Goal: Information Seeking & Learning: Find specific fact

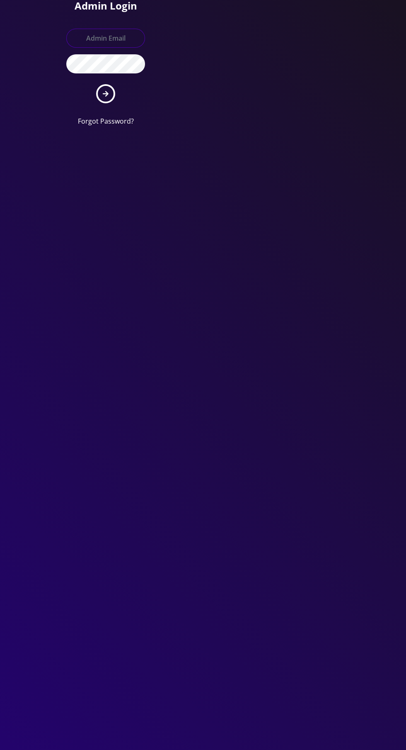
type input "[EMAIL_ADDRESS][DOMAIN_NAME]"
click at [96, 84] on button "submit" at bounding box center [105, 93] width 19 height 19
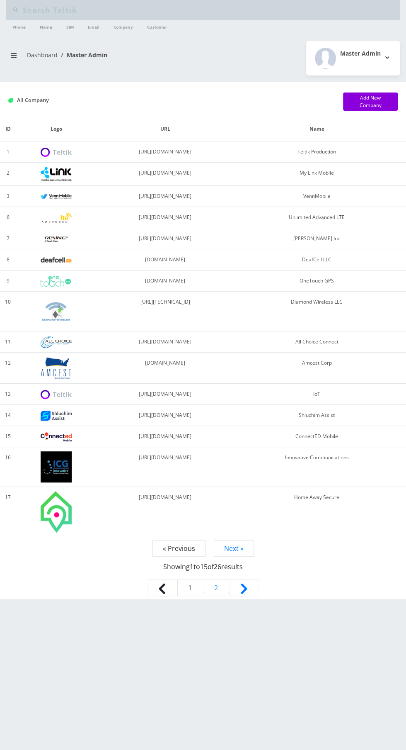
type input "Dj"
click at [48, 12] on input "Dj" at bounding box center [210, 10] width 375 height 16
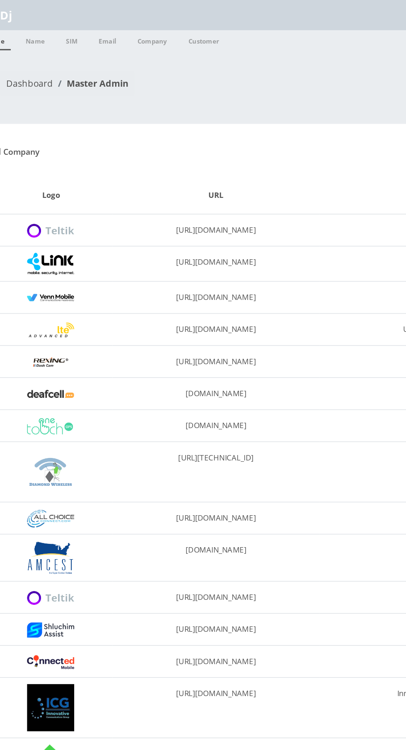
type input "D"
type input "Dj ent"
click at [42, 28] on link "Name" at bounding box center [46, 26] width 21 height 13
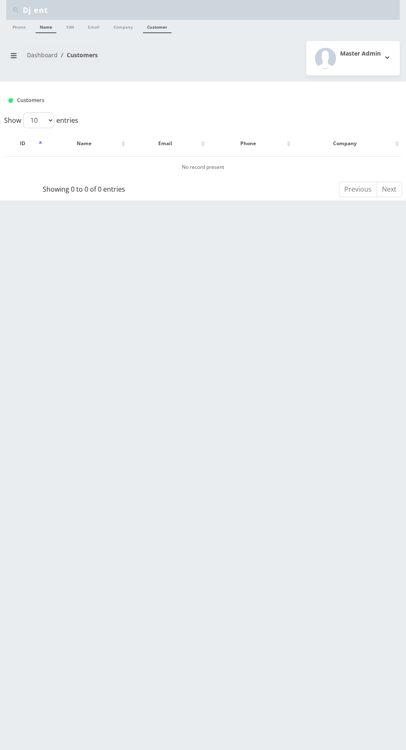
click at [149, 28] on link "Customer" at bounding box center [157, 26] width 29 height 13
click at [153, 11] on input "Dj ent" at bounding box center [210, 10] width 375 height 16
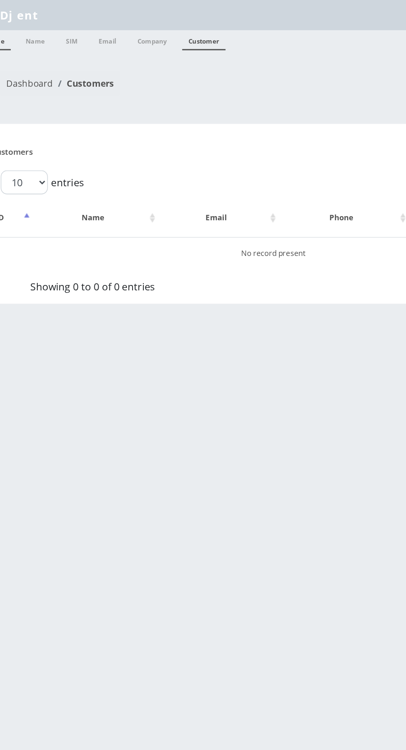
click at [144, 27] on link "Customer" at bounding box center [157, 26] width 29 height 13
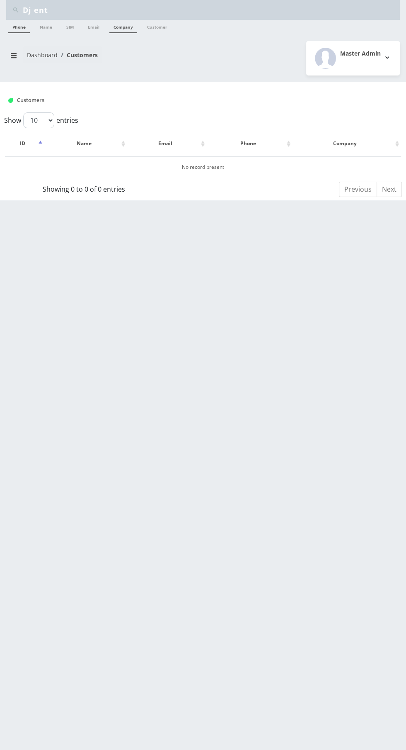
click at [131, 31] on link "Company" at bounding box center [123, 26] width 28 height 13
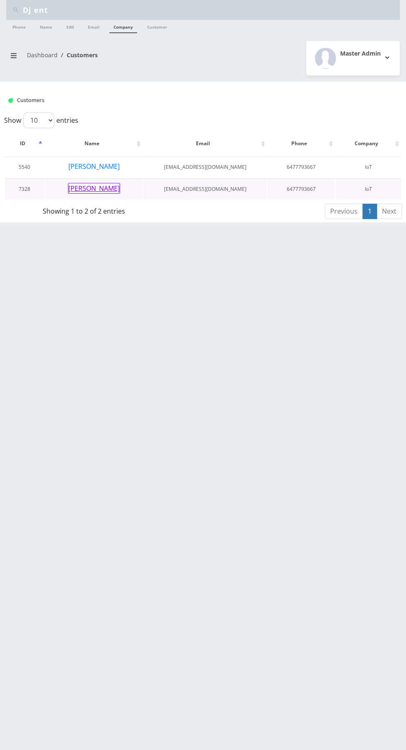
click at [92, 190] on button "[PERSON_NAME]" at bounding box center [94, 188] width 52 height 11
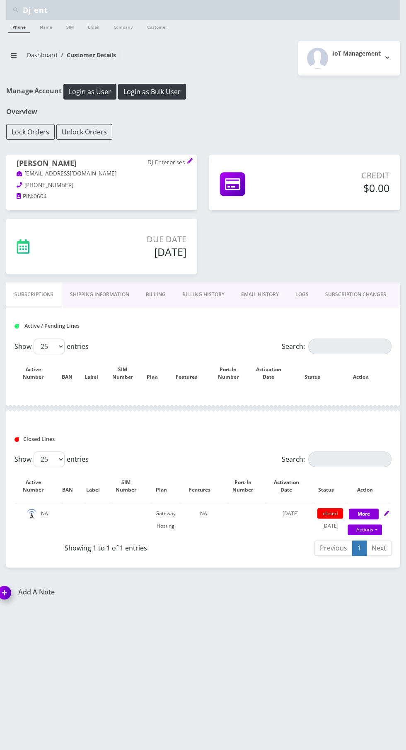
click at [242, 289] on link "EMAIL HISTORY" at bounding box center [260, 294] width 54 height 24
click at [77, 9] on input "Dj ent" at bounding box center [210, 10] width 375 height 16
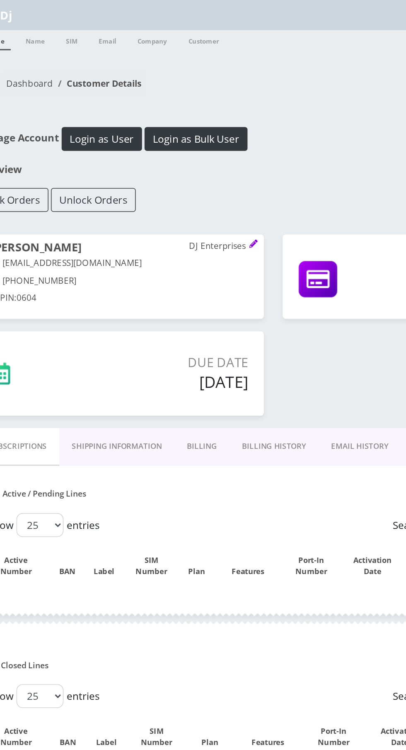
type input "D"
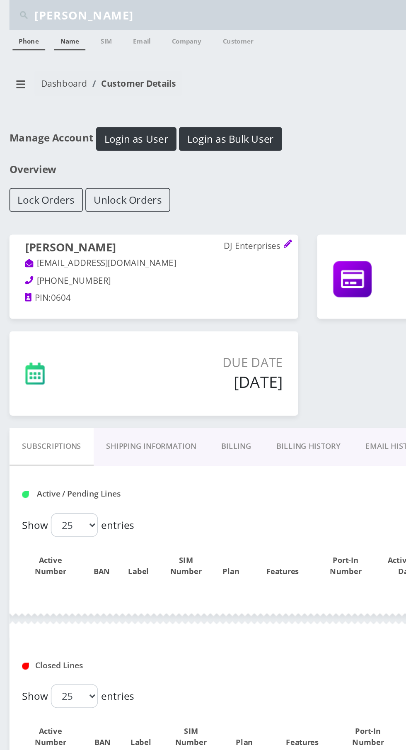
type input "[PERSON_NAME]"
click at [41, 26] on link "Name" at bounding box center [46, 26] width 21 height 13
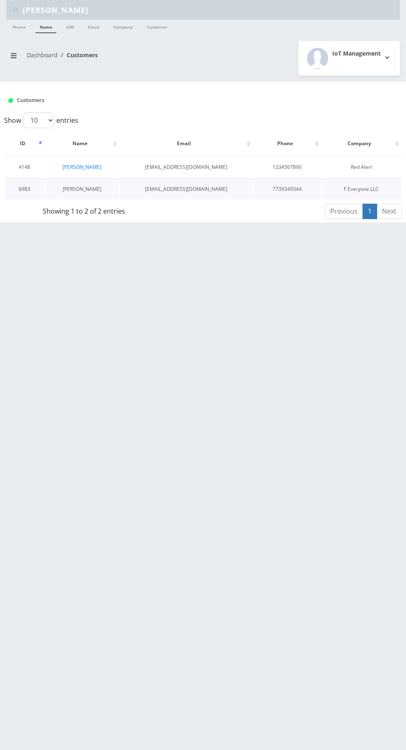
click at [71, 188] on link "[PERSON_NAME]" at bounding box center [82, 188] width 39 height 7
click at [90, 188] on link "[PERSON_NAME]" at bounding box center [82, 188] width 39 height 7
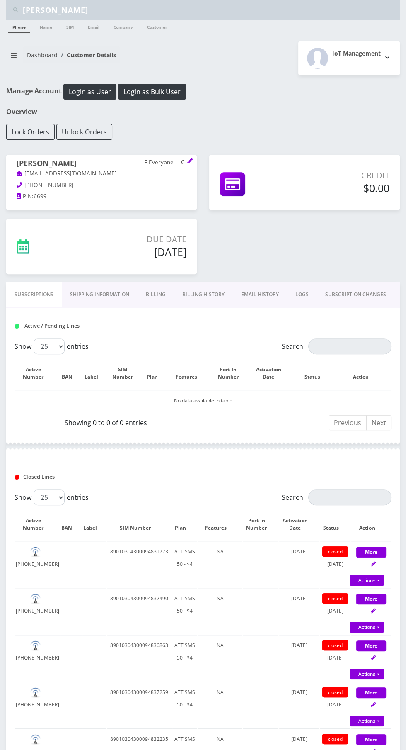
click at [196, 283] on link "Billing History" at bounding box center [203, 294] width 59 height 24
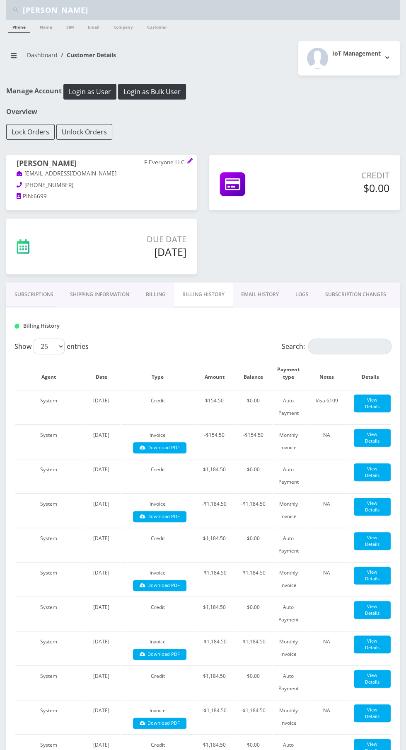
click at [261, 284] on link "EMAIL HISTORY" at bounding box center [260, 294] width 54 height 24
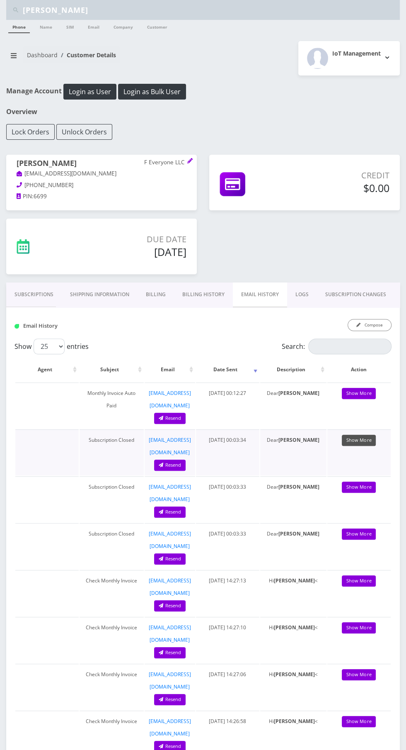
click at [369, 435] on link "Show More" at bounding box center [359, 440] width 34 height 11
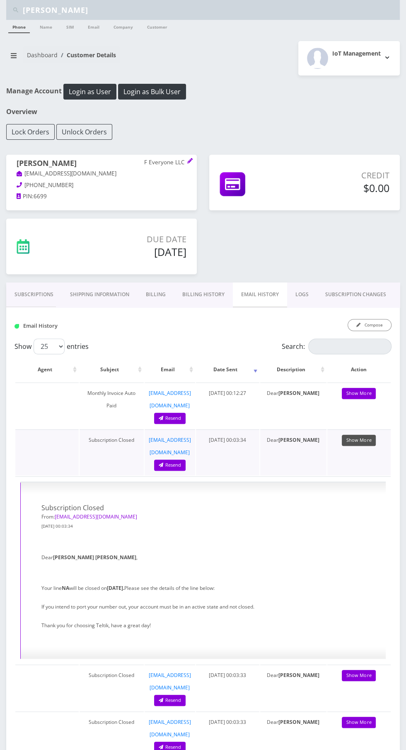
click at [372, 435] on link "Show More" at bounding box center [359, 440] width 34 height 11
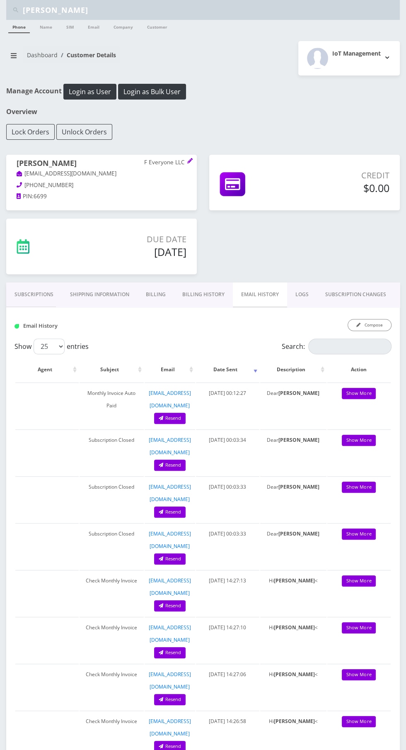
click at [33, 286] on link "Subscriptions" at bounding box center [34, 294] width 56 height 24
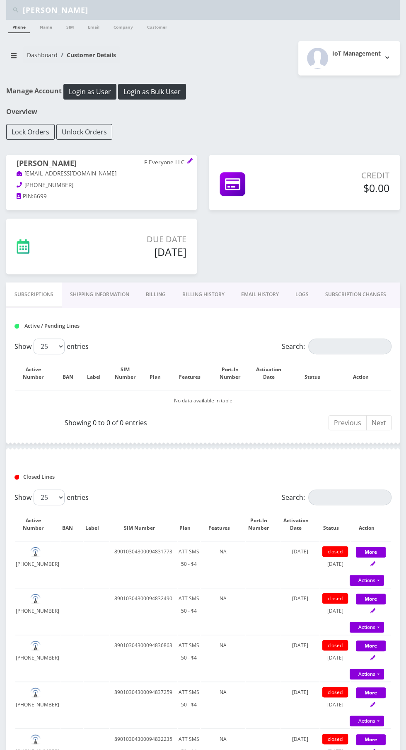
click at [210, 294] on link "Billing History" at bounding box center [203, 294] width 59 height 24
click at [13, 51] on button "breadcrumb" at bounding box center [13, 56] width 15 height 16
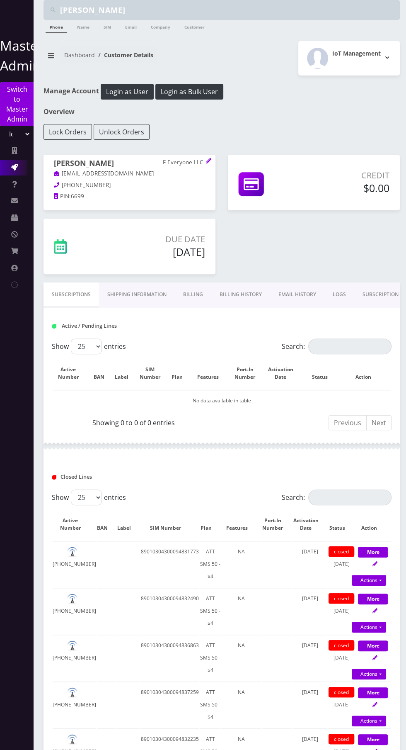
click at [16, 168] on icon at bounding box center [14, 167] width 7 height 7
